Goal: Check status: Check status

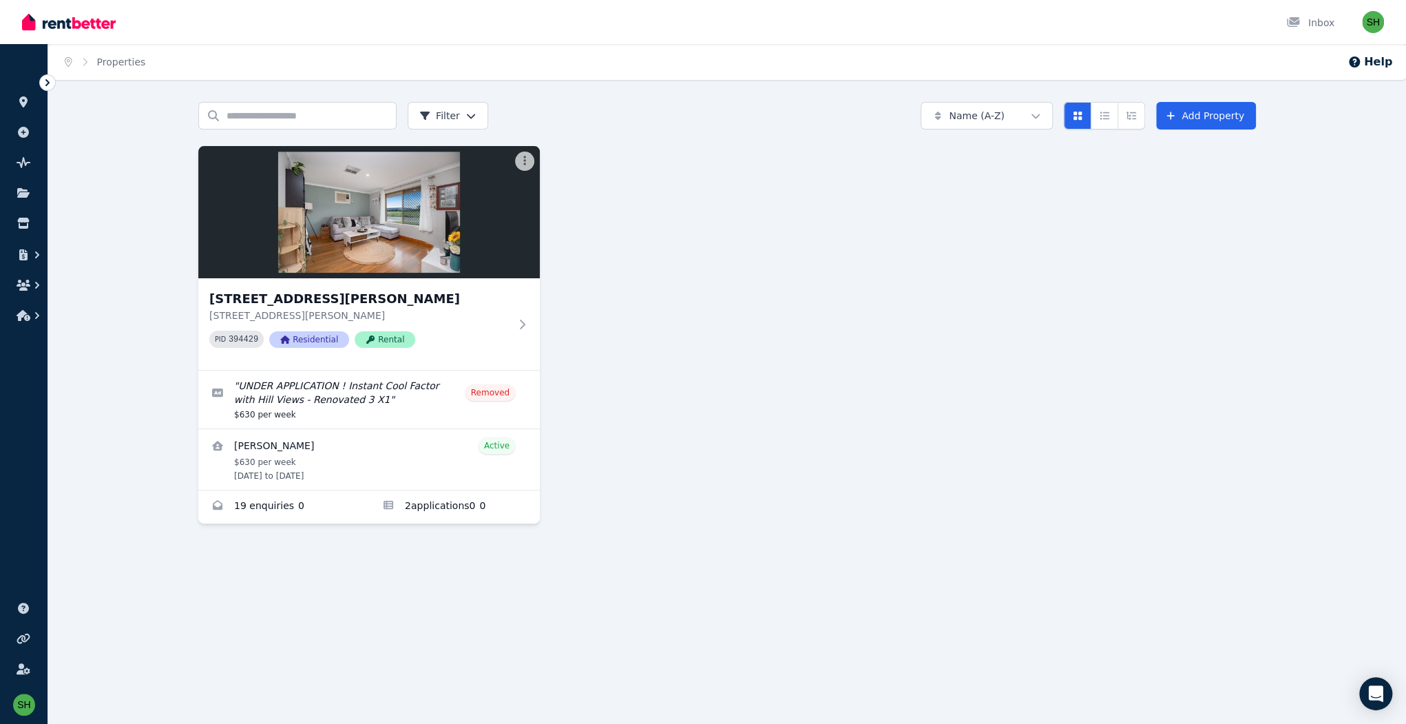
click at [48, 79] on icon at bounding box center [47, 82] width 4 height 7
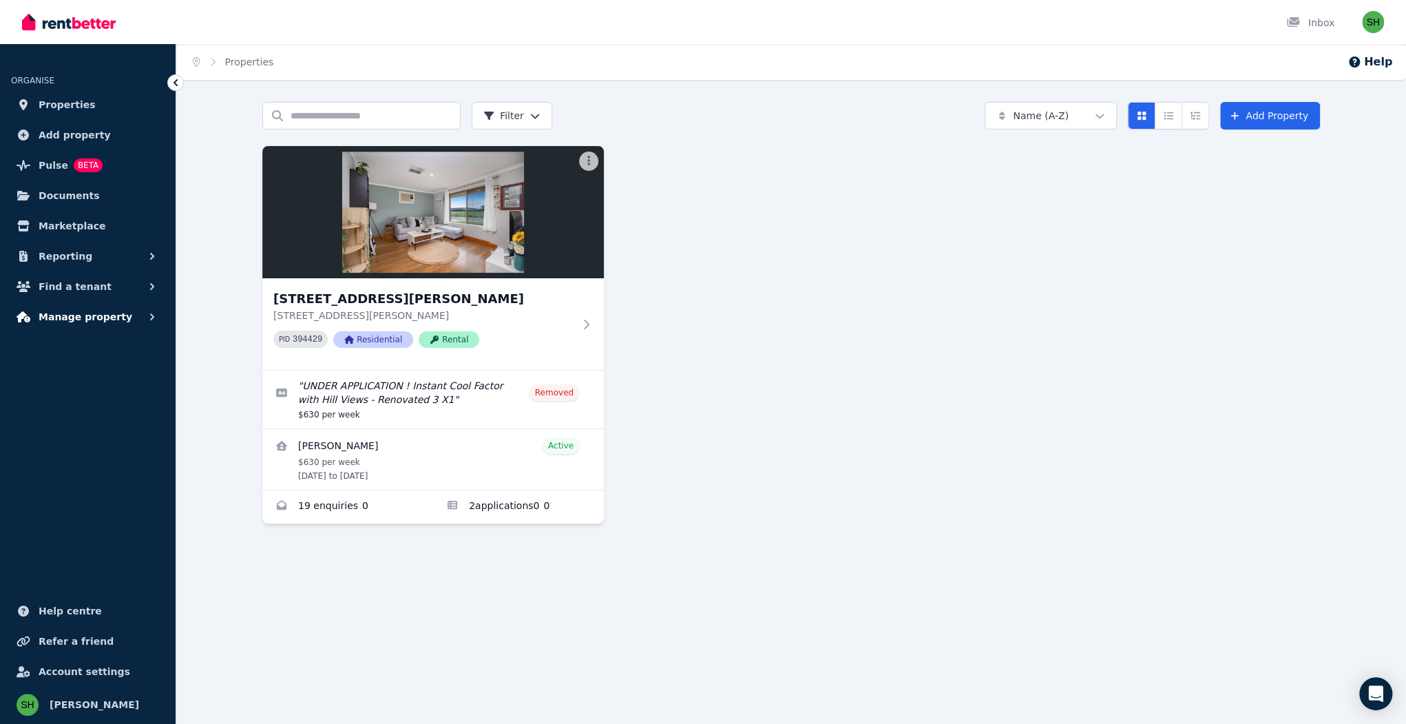
click at [102, 303] on button "Manage property" at bounding box center [88, 317] width 154 height 28
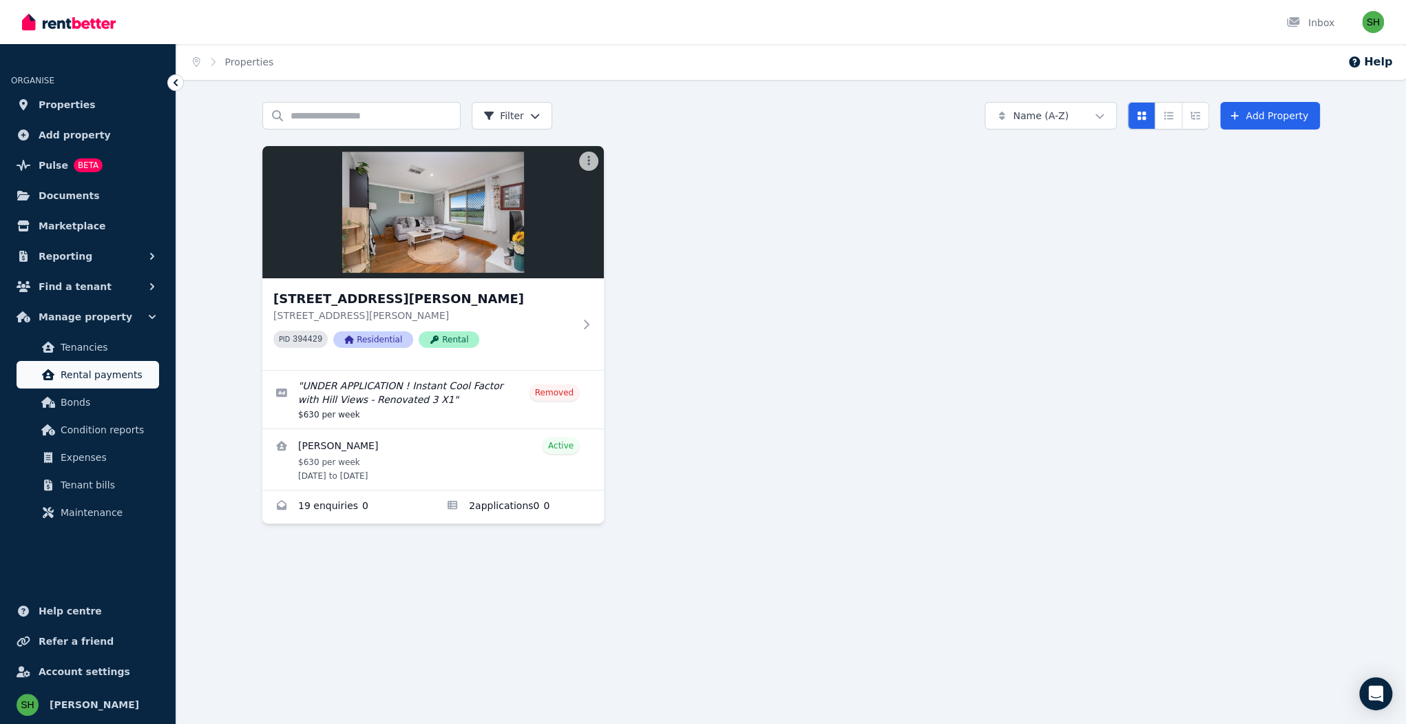
click at [104, 366] on span "Rental payments" at bounding box center [107, 374] width 93 height 17
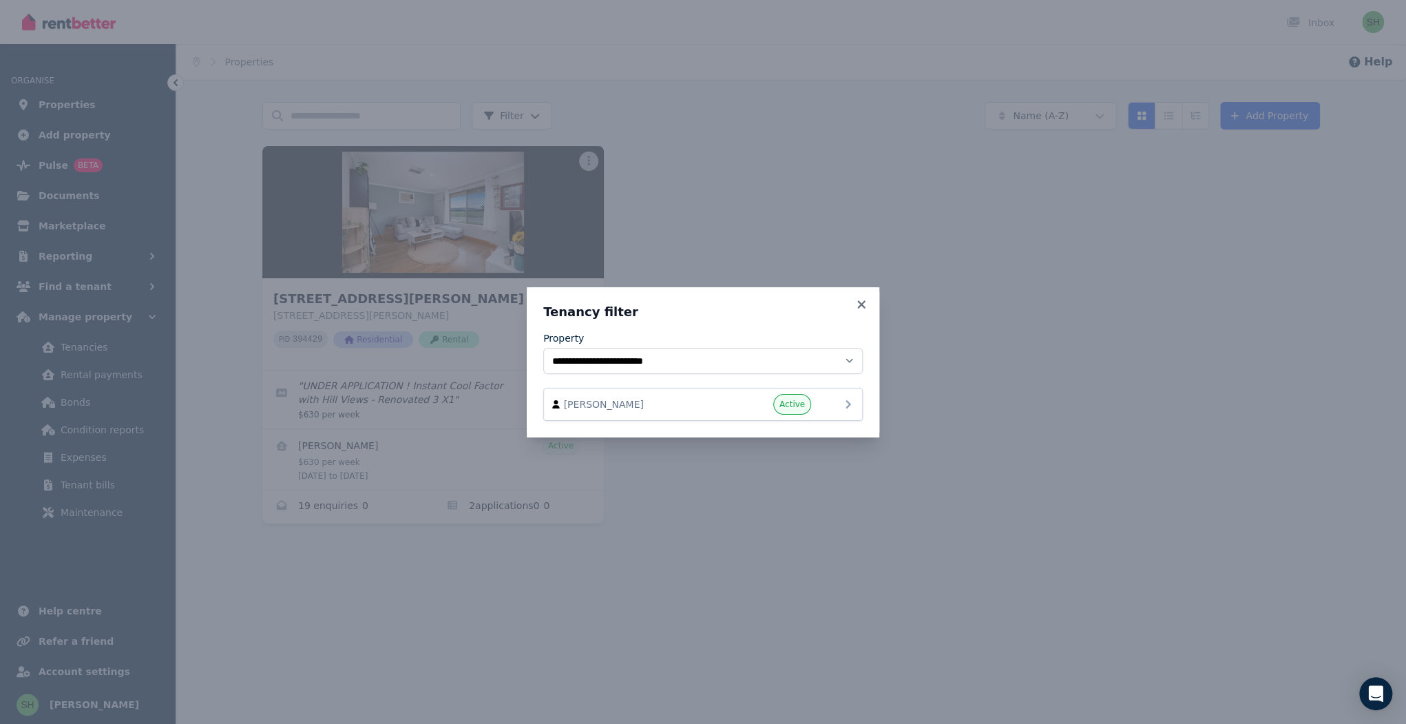
click at [699, 396] on icon at bounding box center [848, 404] width 17 height 17
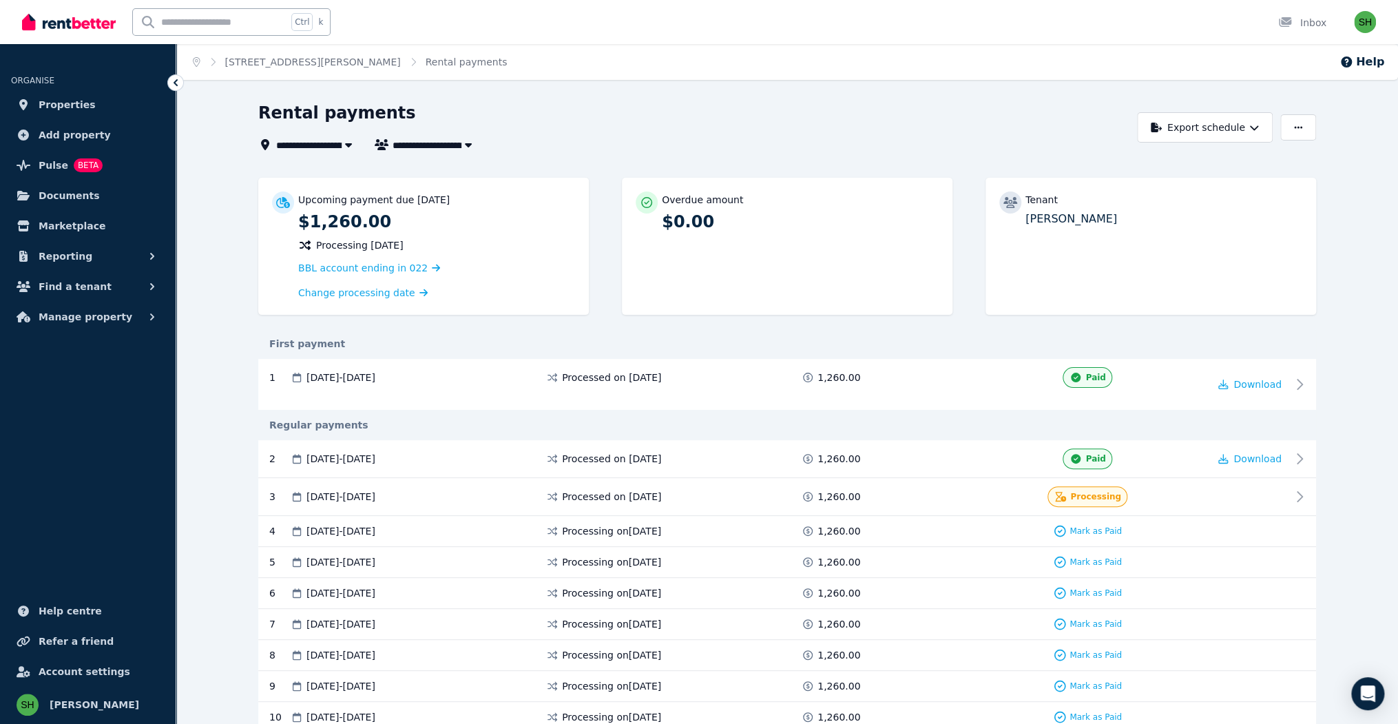
click at [699, 488] on icon at bounding box center [1304, 496] width 17 height 17
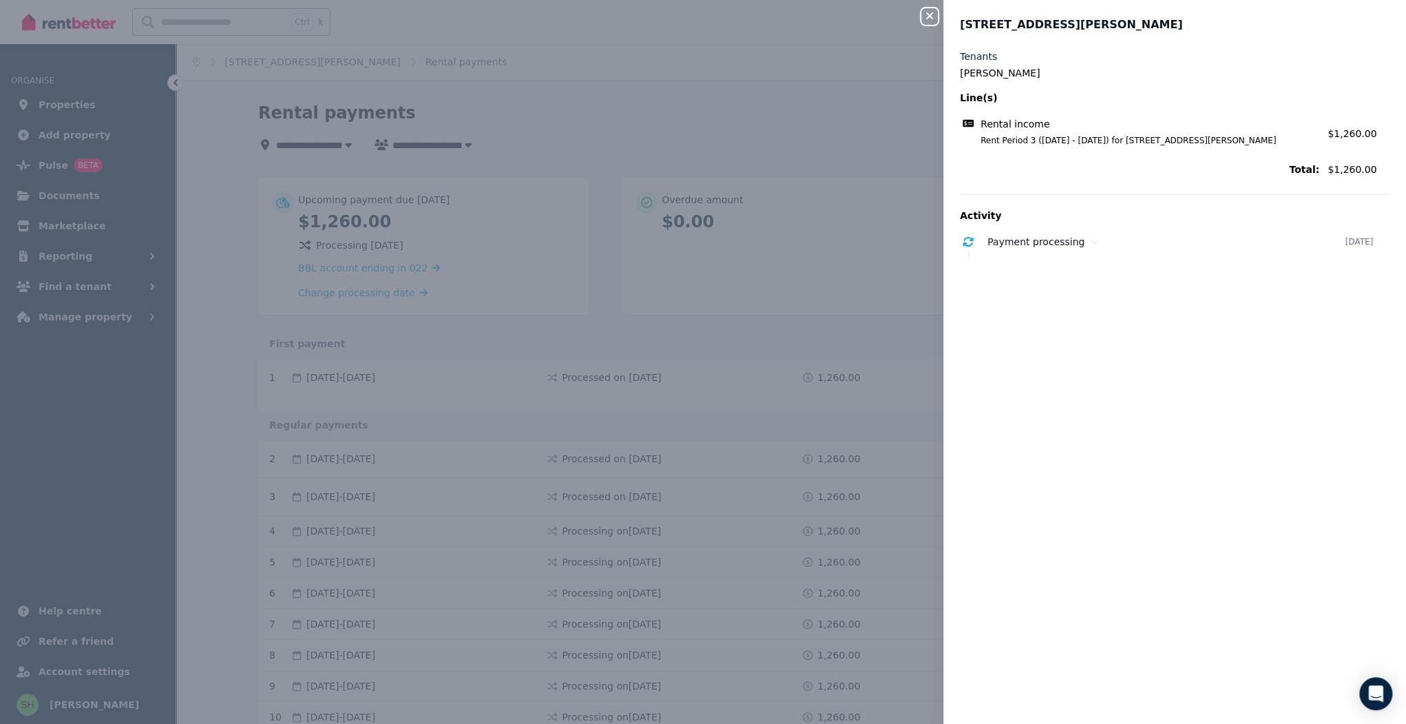
click at [699, 314] on div "Close panel [STREET_ADDRESS][PERSON_NAME] Tenants [PERSON_NAME] Line(s) Rental …" at bounding box center [703, 362] width 1406 height 724
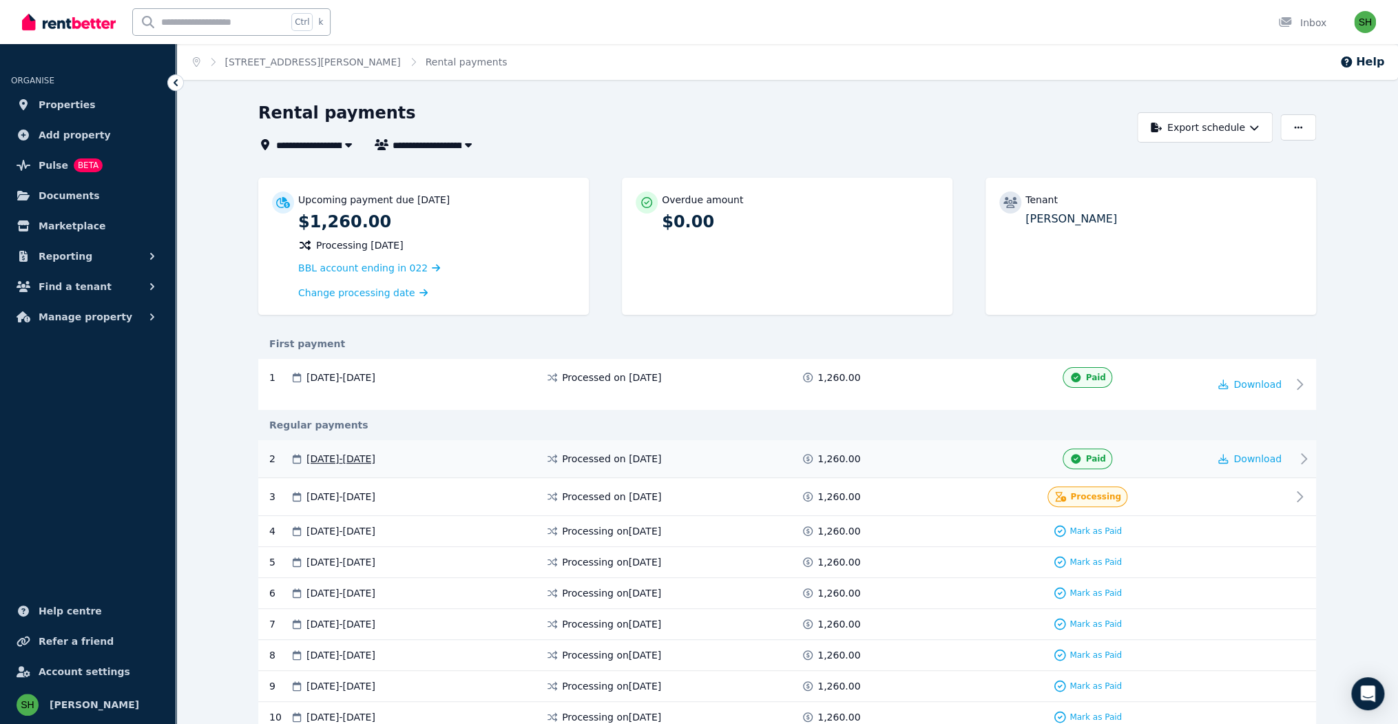
click at [699, 450] on icon at bounding box center [1304, 458] width 17 height 17
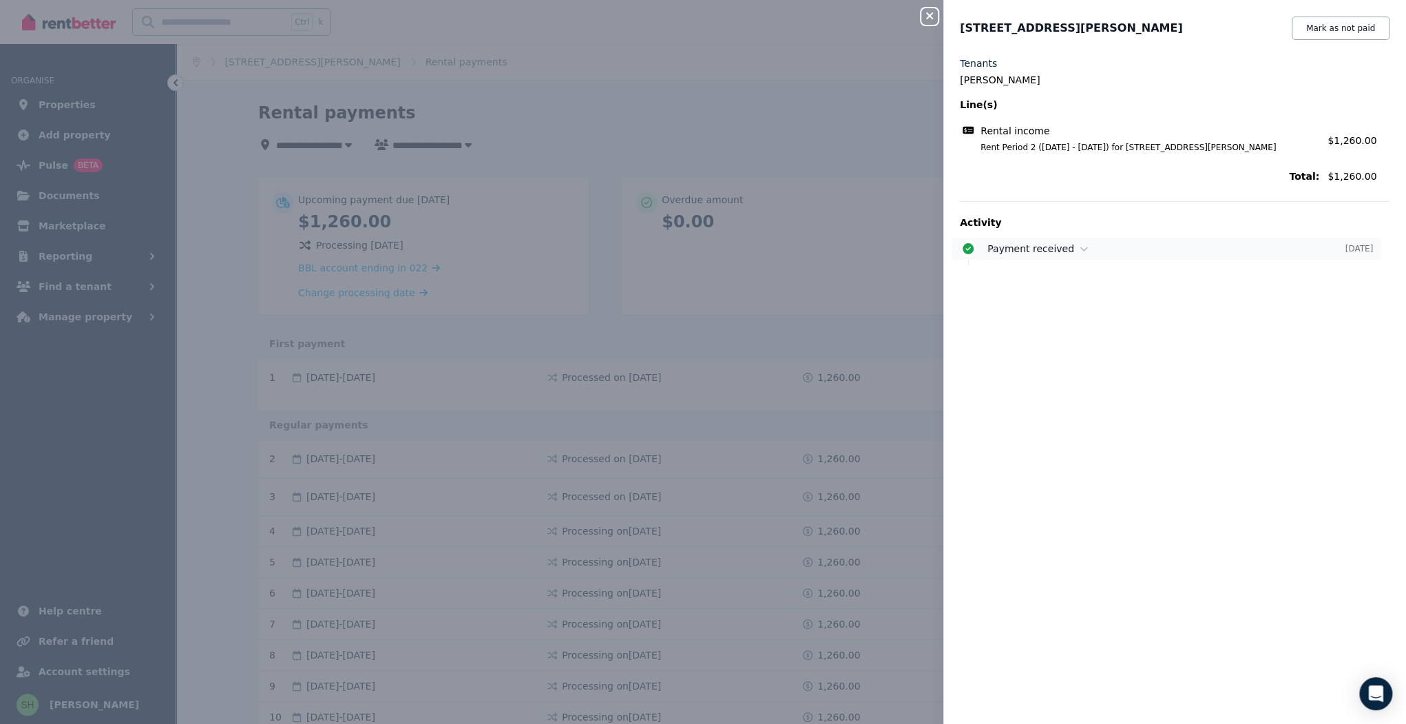
click at [699, 244] on icon at bounding box center [1084, 249] width 8 height 10
click at [699, 12] on icon "button" at bounding box center [929, 15] width 7 height 7
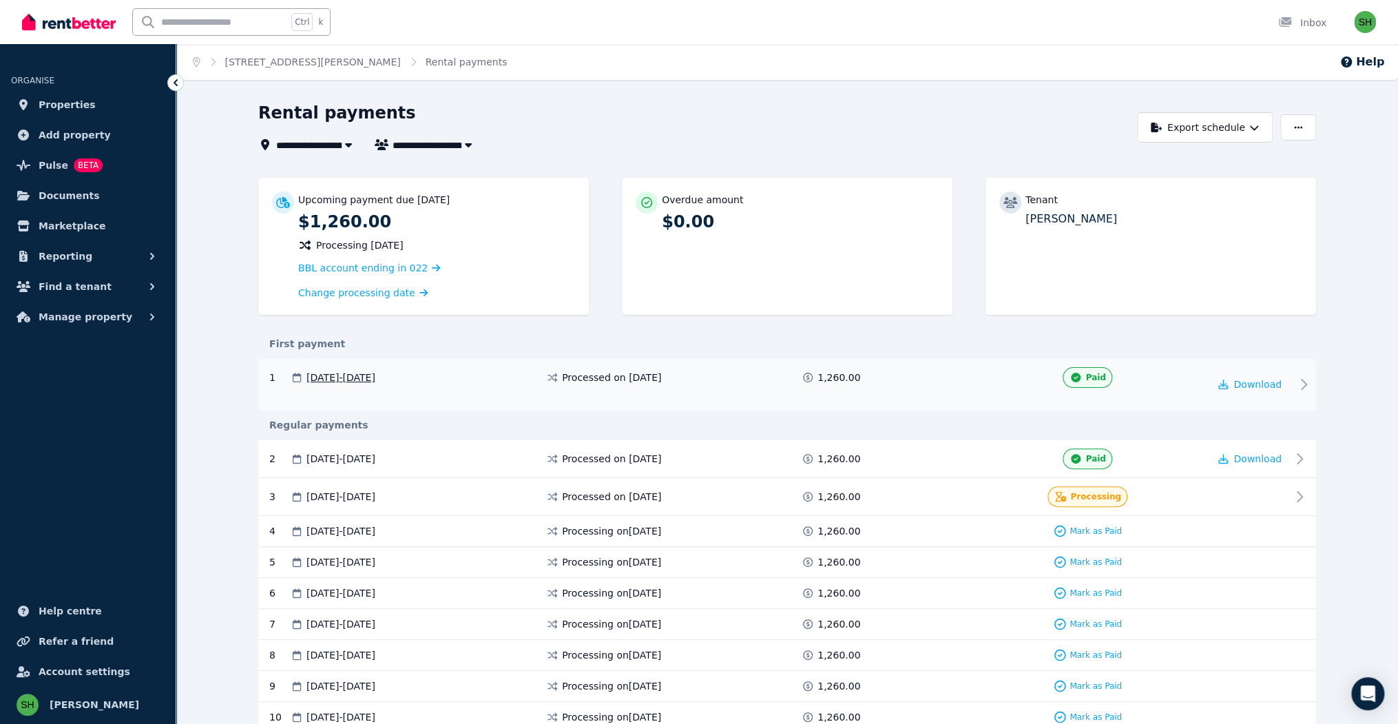
click at [699, 376] on icon at bounding box center [1304, 384] width 17 height 17
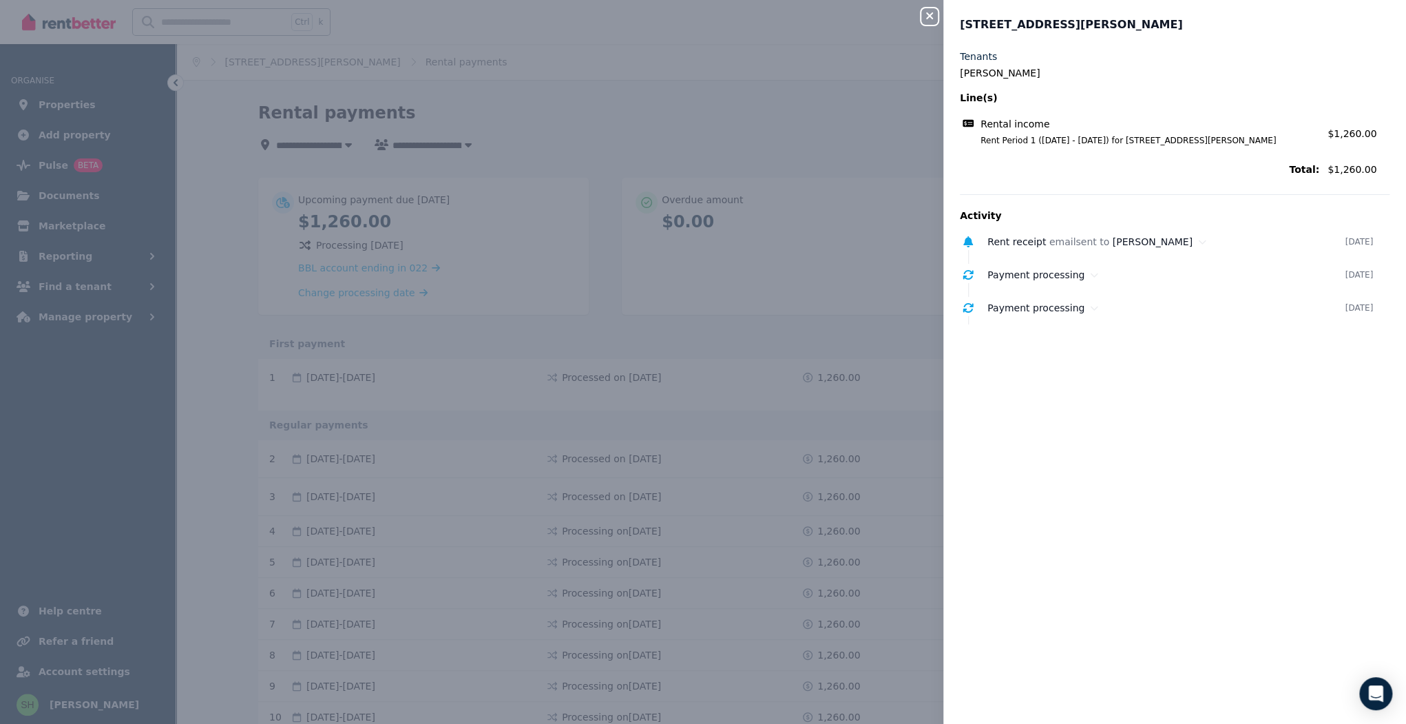
click at [699, 499] on div "Tenants [PERSON_NAME] Line(s) Rental income Rent Period 1 ([DATE] - [DATE]) for…" at bounding box center [1175, 379] width 463 height 658
click at [699, 281] on div "Close panel [STREET_ADDRESS][PERSON_NAME] Tenants [PERSON_NAME] Line(s) Rental …" at bounding box center [703, 362] width 1406 height 724
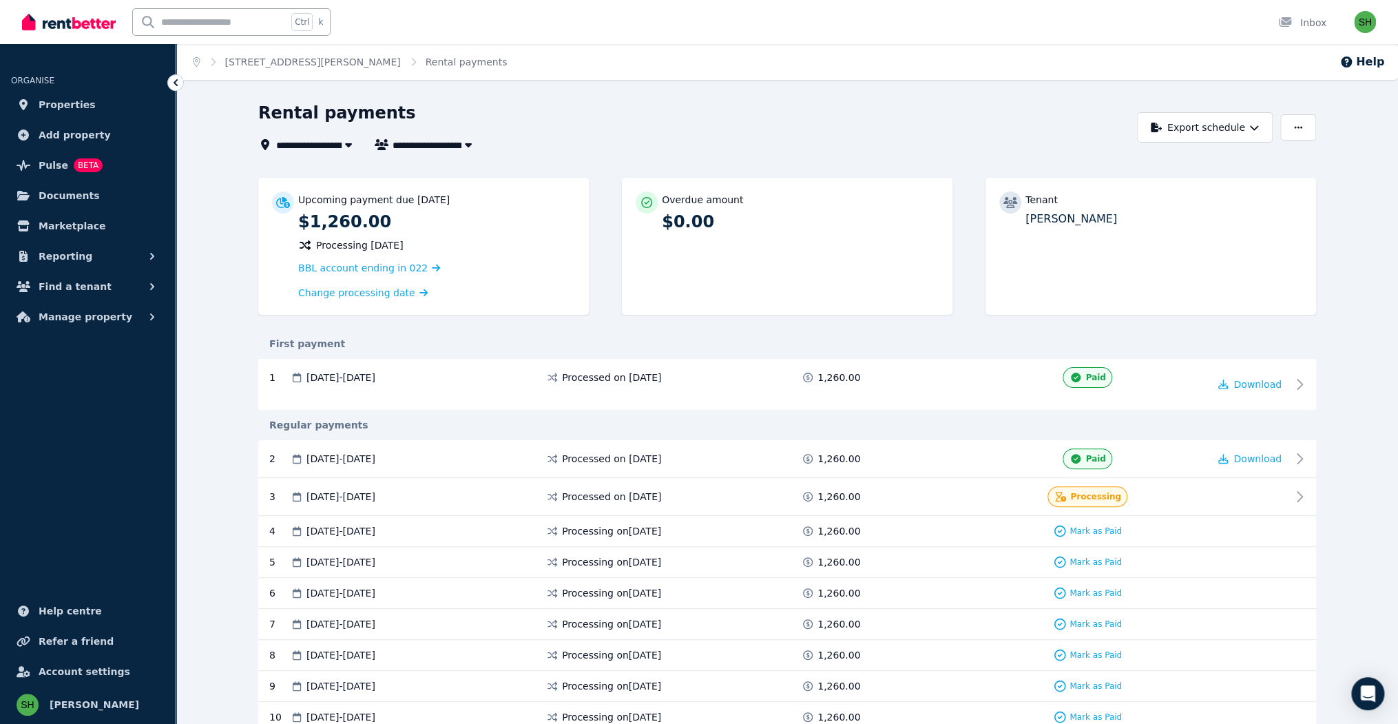
click at [699, 102] on div "Rental payments" at bounding box center [693, 115] width 871 height 26
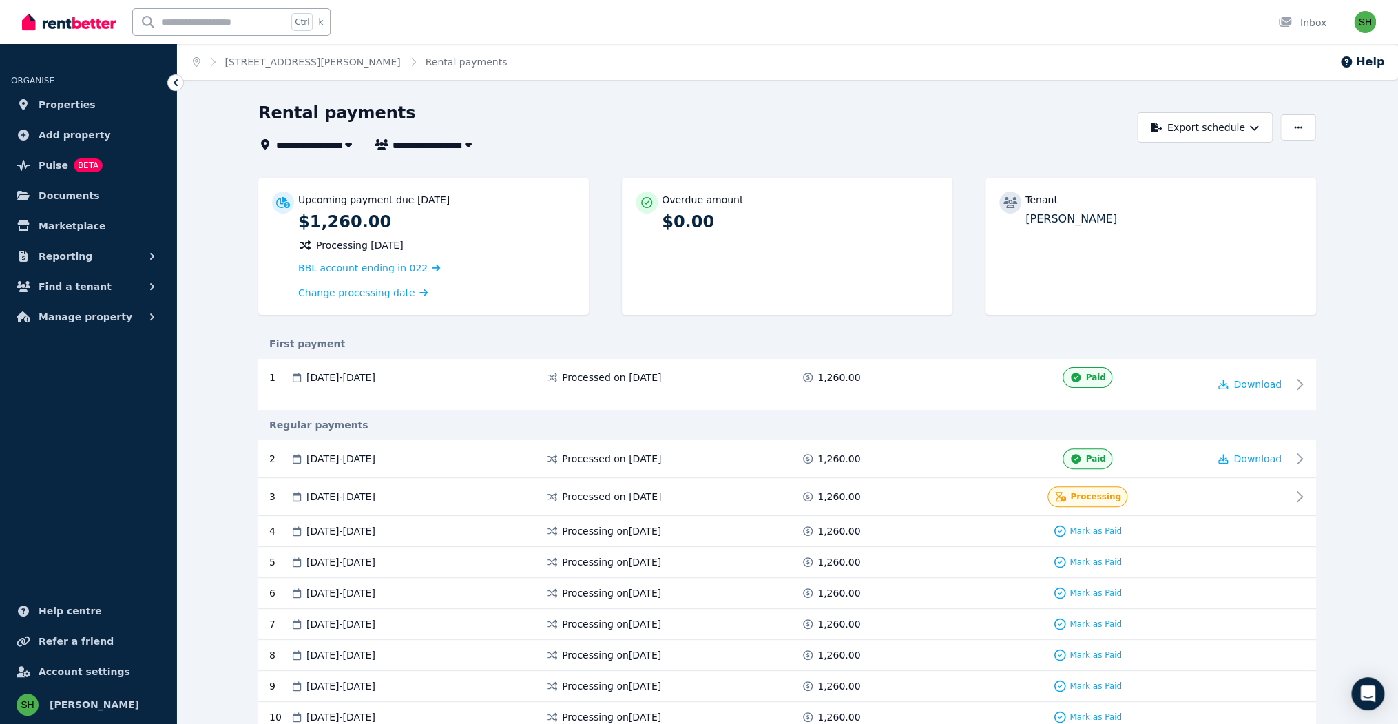
drag, startPoint x: 1369, startPoint y: 219, endPoint x: 1387, endPoint y: 203, distance: 24.4
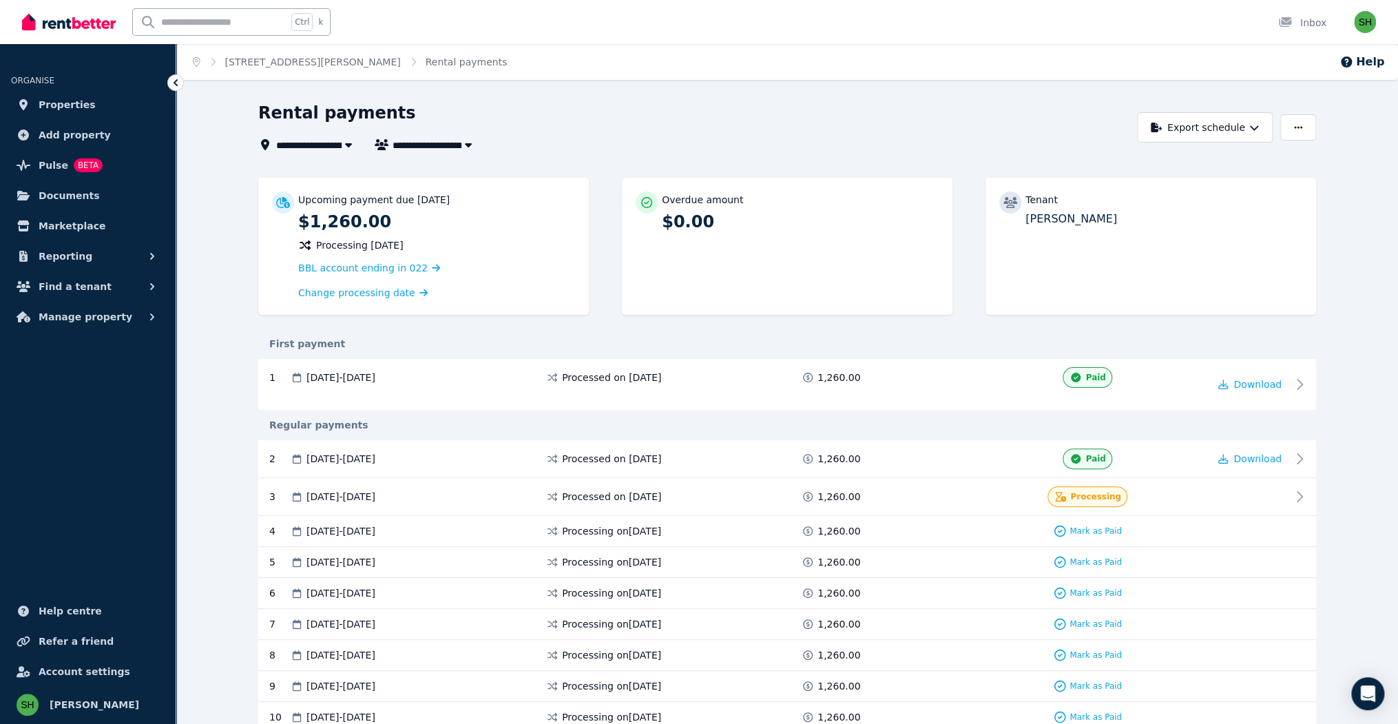
click at [52, 96] on span "Properties" at bounding box center [67, 104] width 57 height 17
